Goal: Task Accomplishment & Management: Complete application form

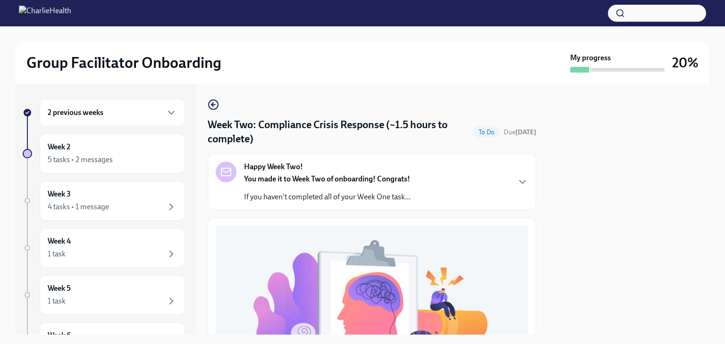
scroll to position [323, 0]
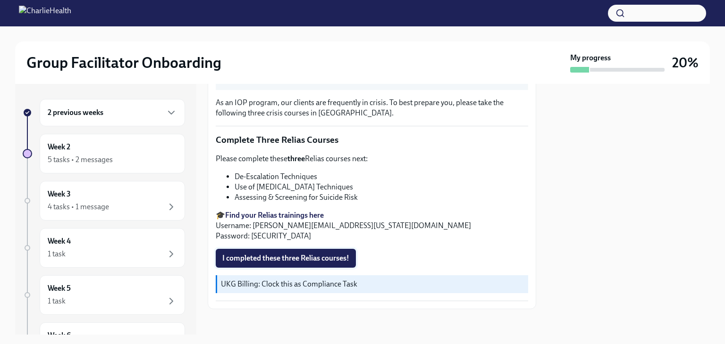
click at [274, 255] on span "I completed these three Relias courses!" at bounding box center [285, 258] width 127 height 9
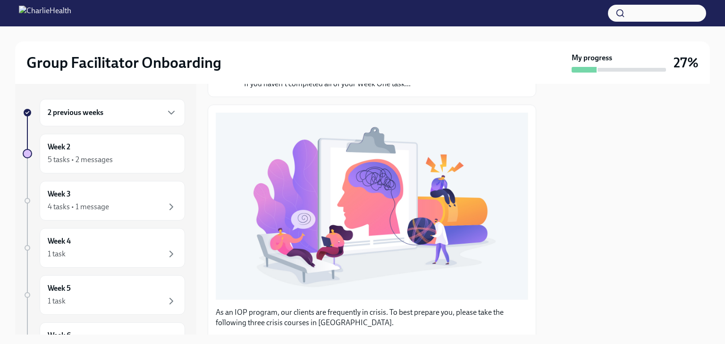
scroll to position [0, 0]
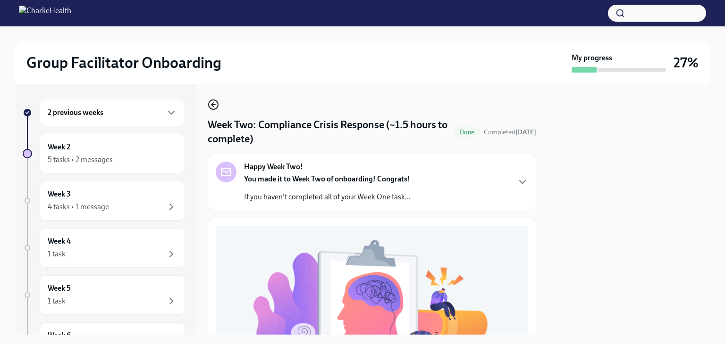
click at [210, 104] on icon "button" at bounding box center [213, 104] width 11 height 11
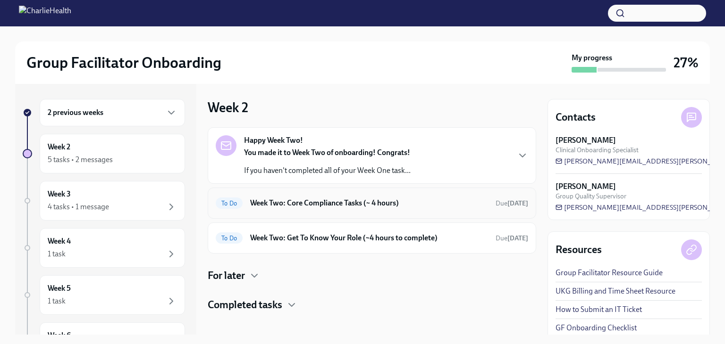
click at [320, 207] on h6 "Week Two: Core Compliance Tasks (~ 4 hours)" at bounding box center [369, 203] width 238 height 10
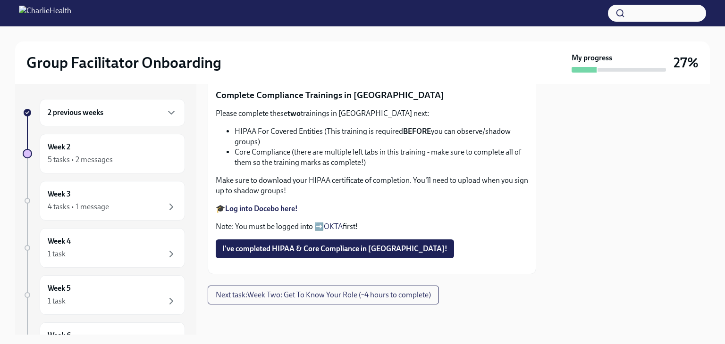
scroll to position [574, 0]
click at [342, 254] on span "I've completed HIPAA & Core Compliance in [GEOGRAPHIC_DATA]!" at bounding box center [334, 248] width 225 height 9
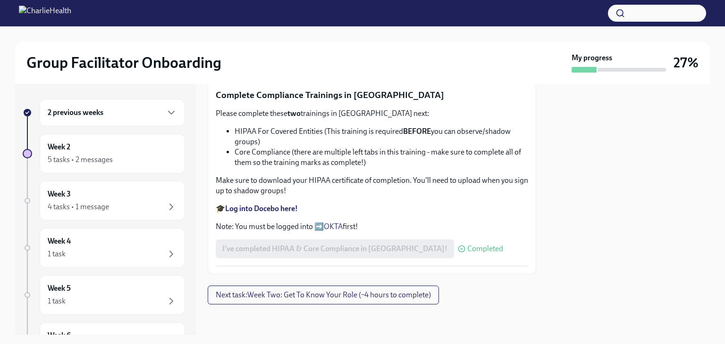
scroll to position [419, 0]
click at [328, 69] on span "Upload Upload CPR Certificate" at bounding box center [276, 63] width 109 height 9
click at [0, 0] on input "Upload Upload CPR Certificate" at bounding box center [0, 0] width 0 height 0
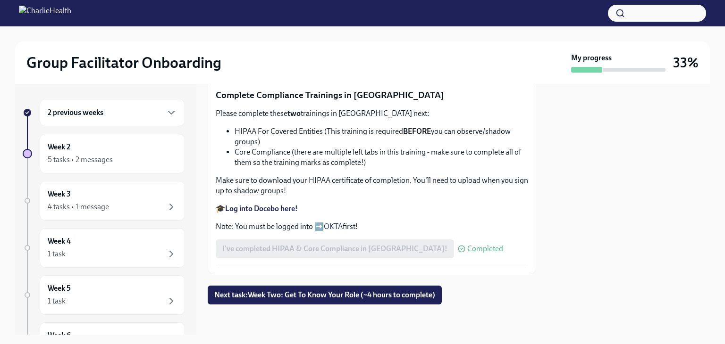
scroll to position [587, 0]
click at [412, 297] on span "Next task : Week Two: Get To Know Your Role (~4 hours to complete)" at bounding box center [324, 295] width 221 height 9
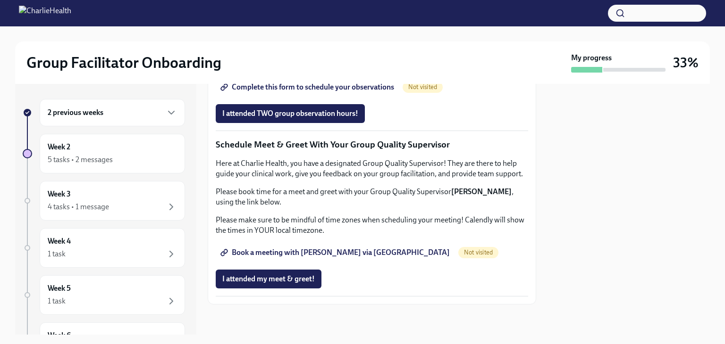
scroll to position [913, 0]
click at [528, 331] on div at bounding box center [372, 320] width 328 height 30
drag, startPoint x: 528, startPoint y: 331, endPoint x: 454, endPoint y: 252, distance: 107.8
click at [454, 44] on p "Please prepare by reviewing the following:" at bounding box center [372, 38] width 312 height 10
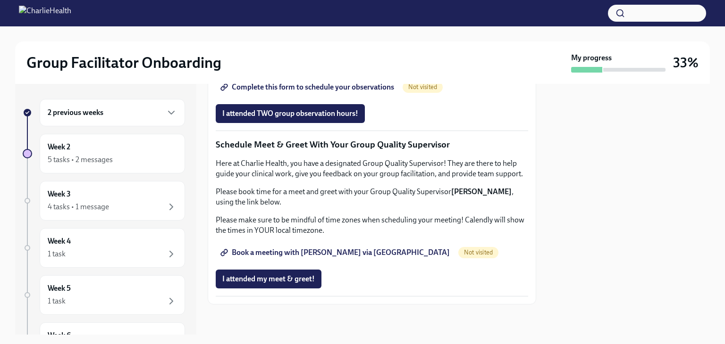
scroll to position [913, 0]
click at [151, 158] on div "5 tasks • 2 messages" at bounding box center [112, 159] width 129 height 11
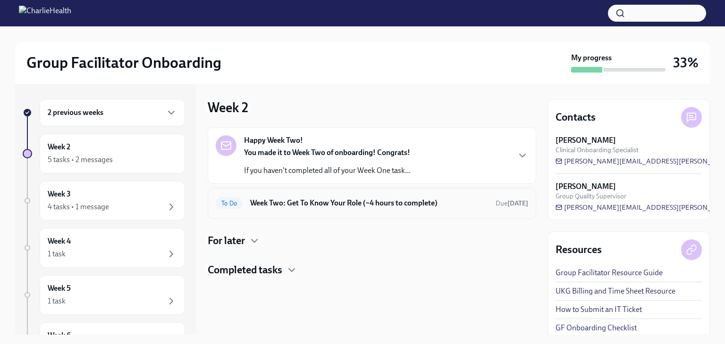
click at [331, 208] on div "To Do Week Two: Get To Know Your Role (~4 hours to complete) Due [DATE]" at bounding box center [372, 203] width 312 height 15
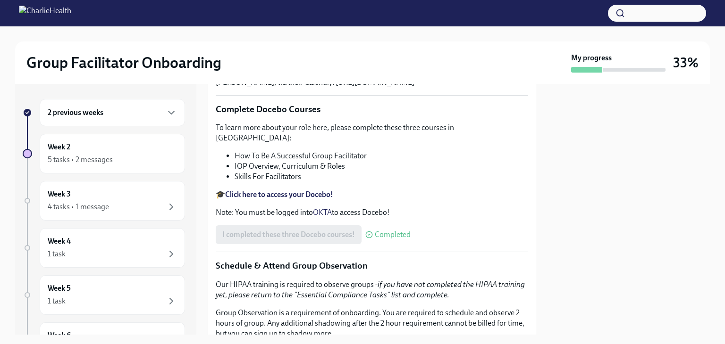
scroll to position [291, 0]
